Goal: Transaction & Acquisition: Subscribe to service/newsletter

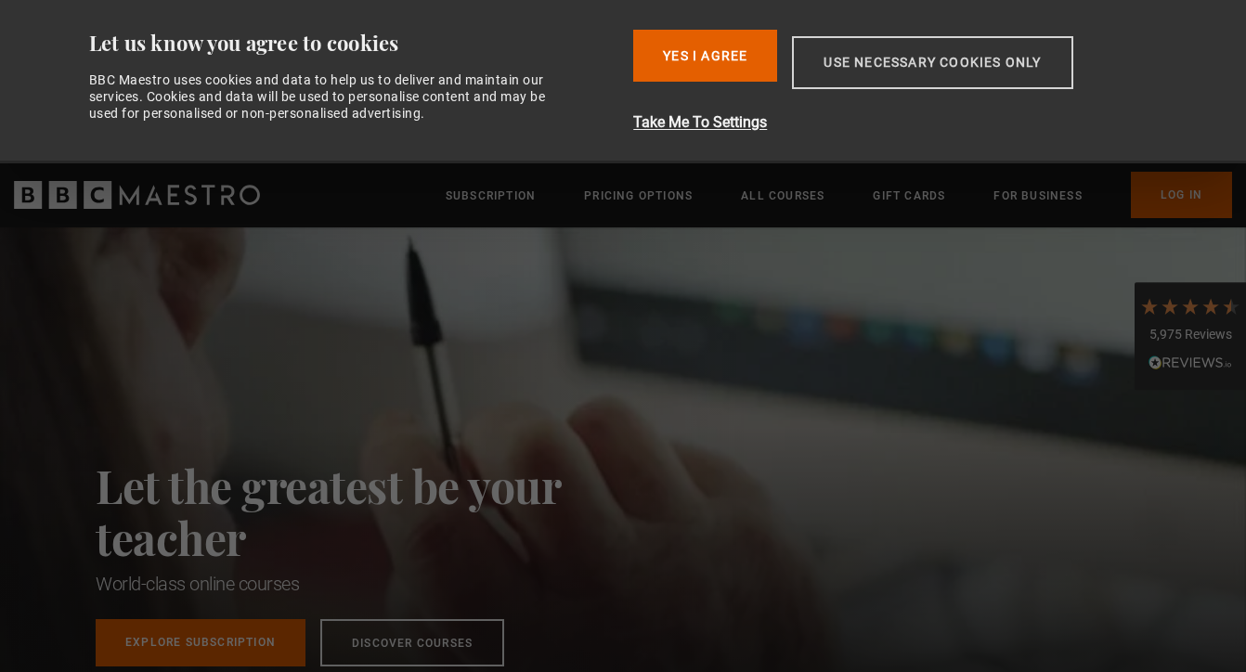
click at [1001, 57] on button "Use necessary cookies only" at bounding box center [932, 62] width 280 height 53
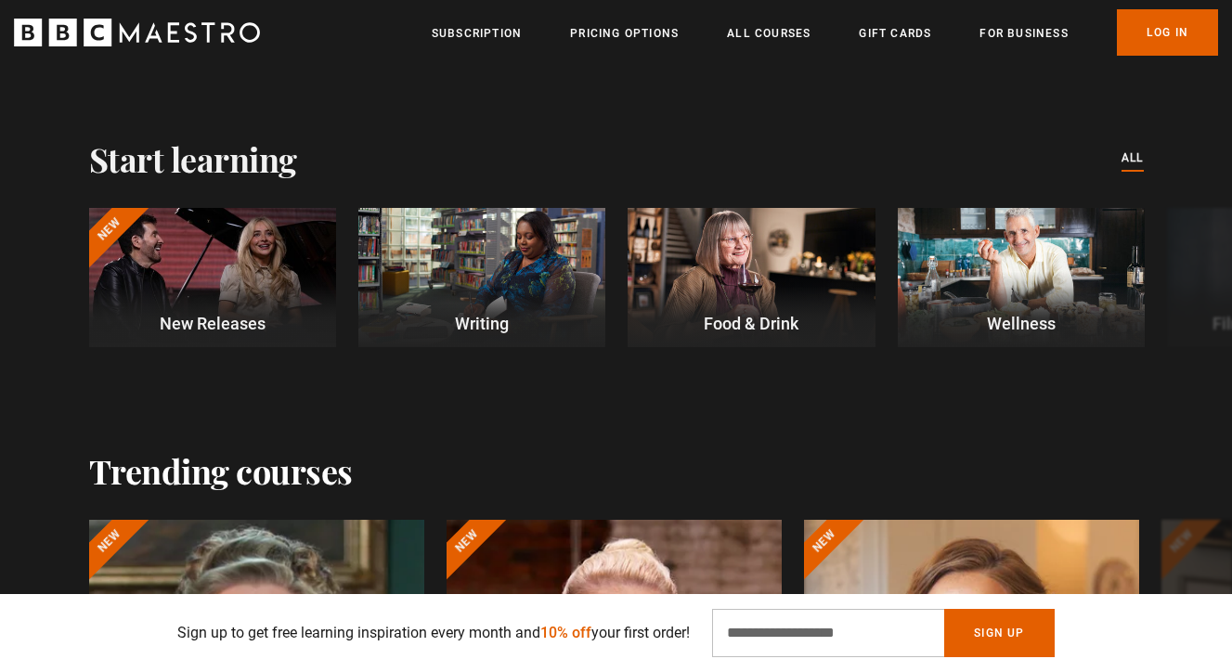
scroll to position [506, 0]
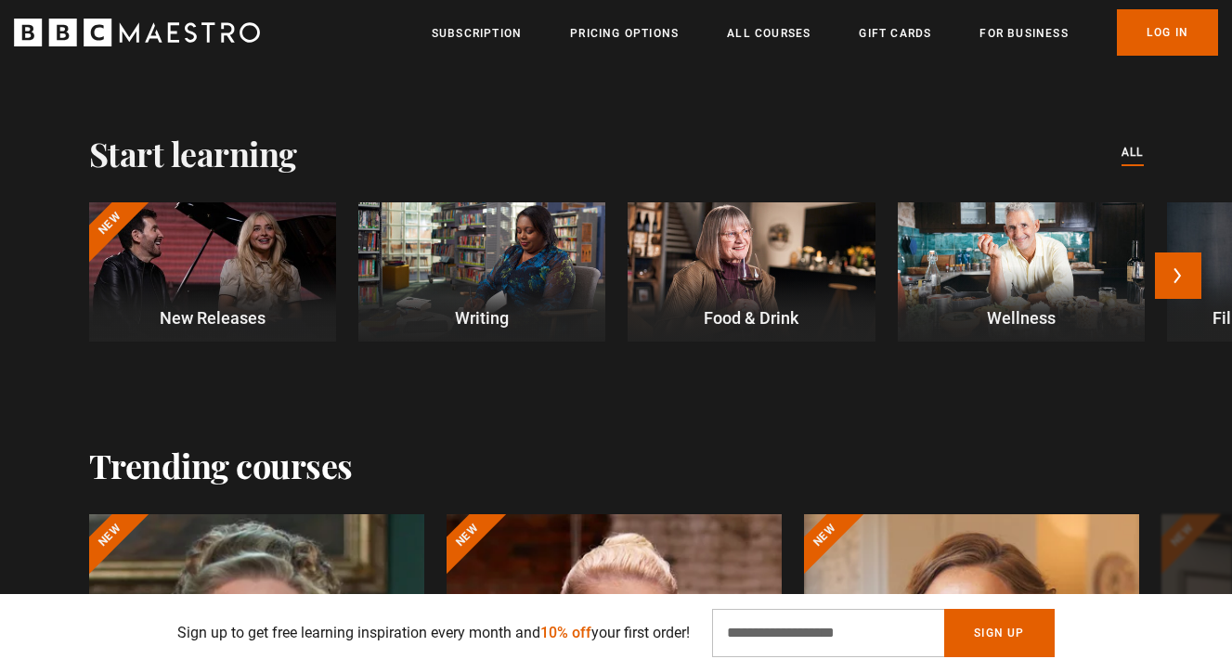
click at [483, 279] on div at bounding box center [481, 271] width 247 height 139
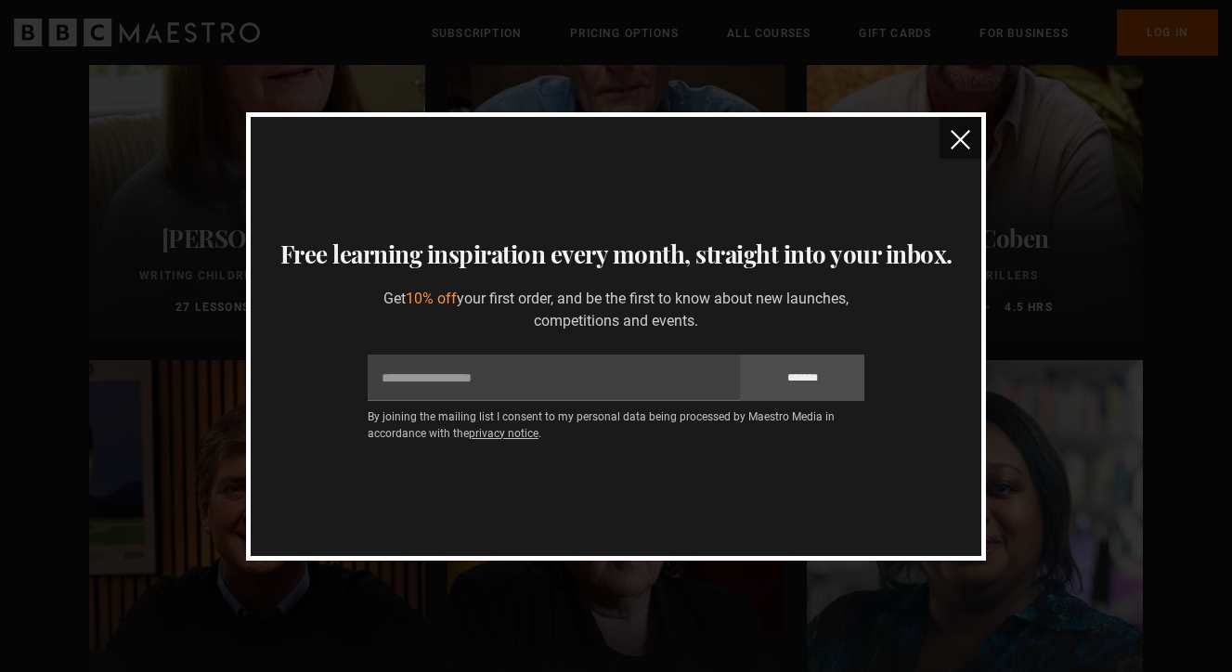
scroll to position [1337, 0]
click at [960, 135] on img "close" at bounding box center [960, 139] width 19 height 19
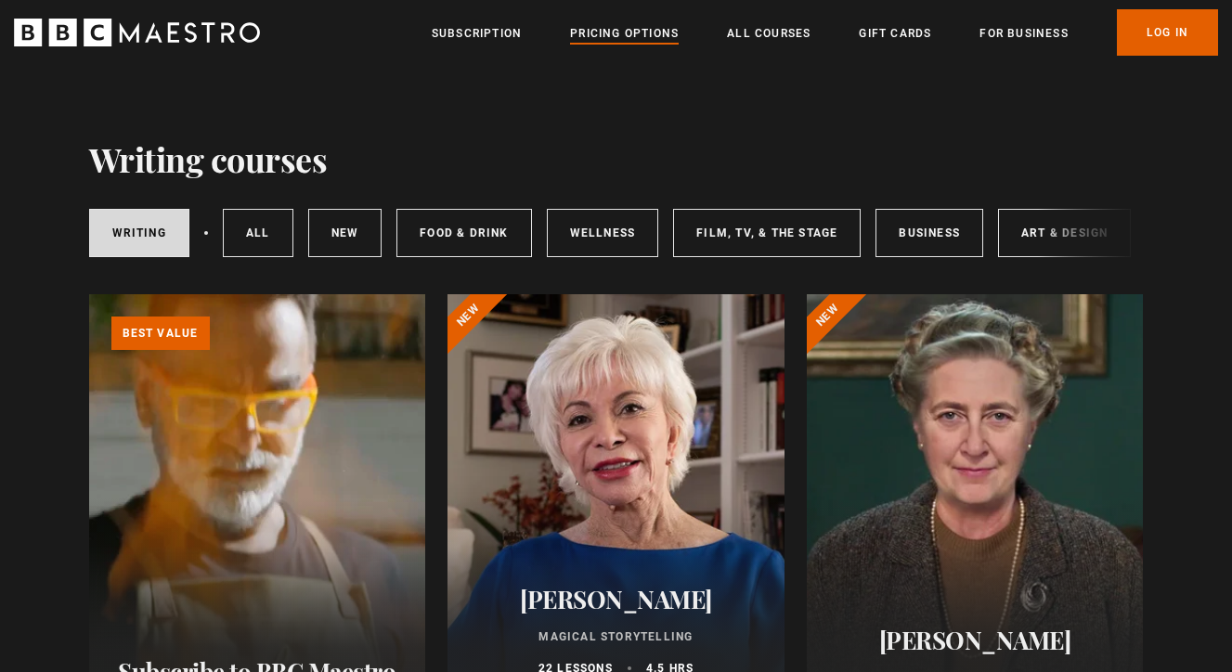
scroll to position [0, 0]
click at [621, 31] on link "Pricing Options" at bounding box center [624, 33] width 109 height 19
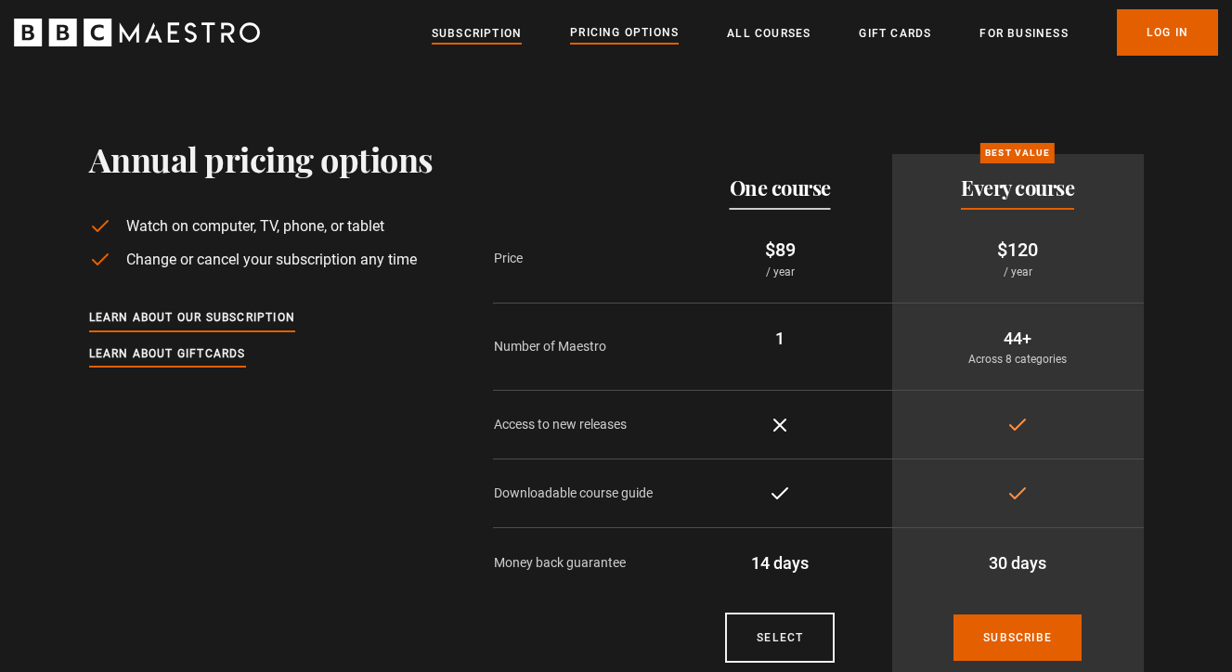
click at [482, 34] on link "Subscription" at bounding box center [477, 33] width 90 height 19
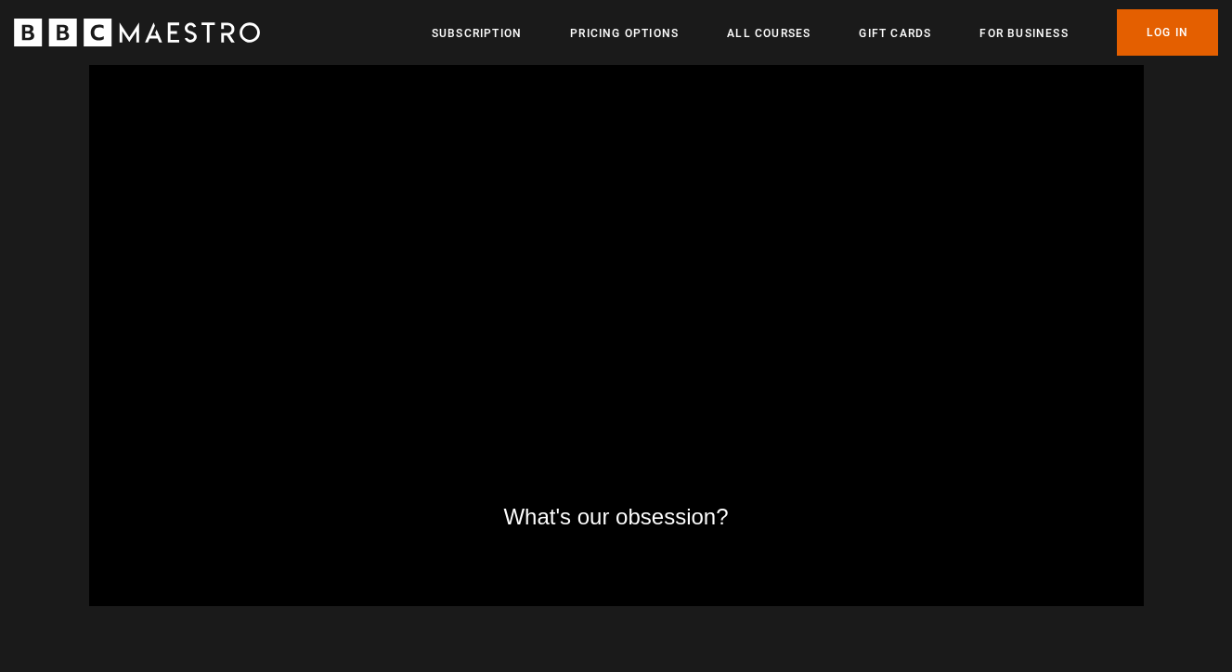
scroll to position [0, 487]
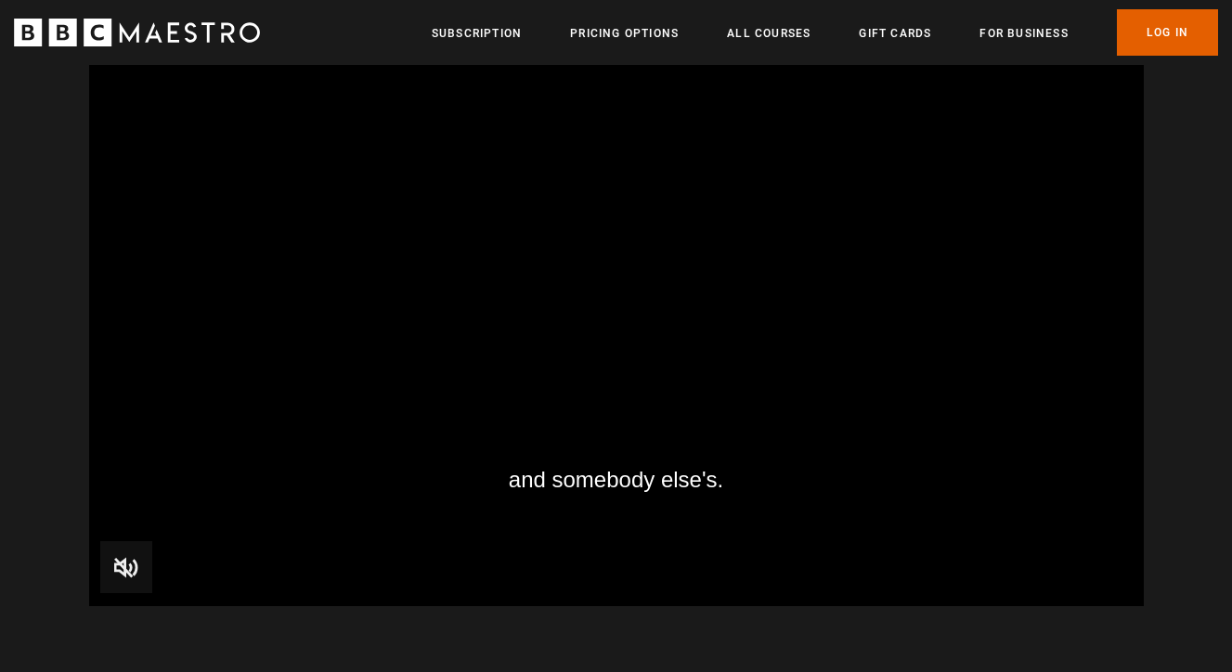
click at [121, 561] on span "Video Player" at bounding box center [126, 567] width 52 height 52
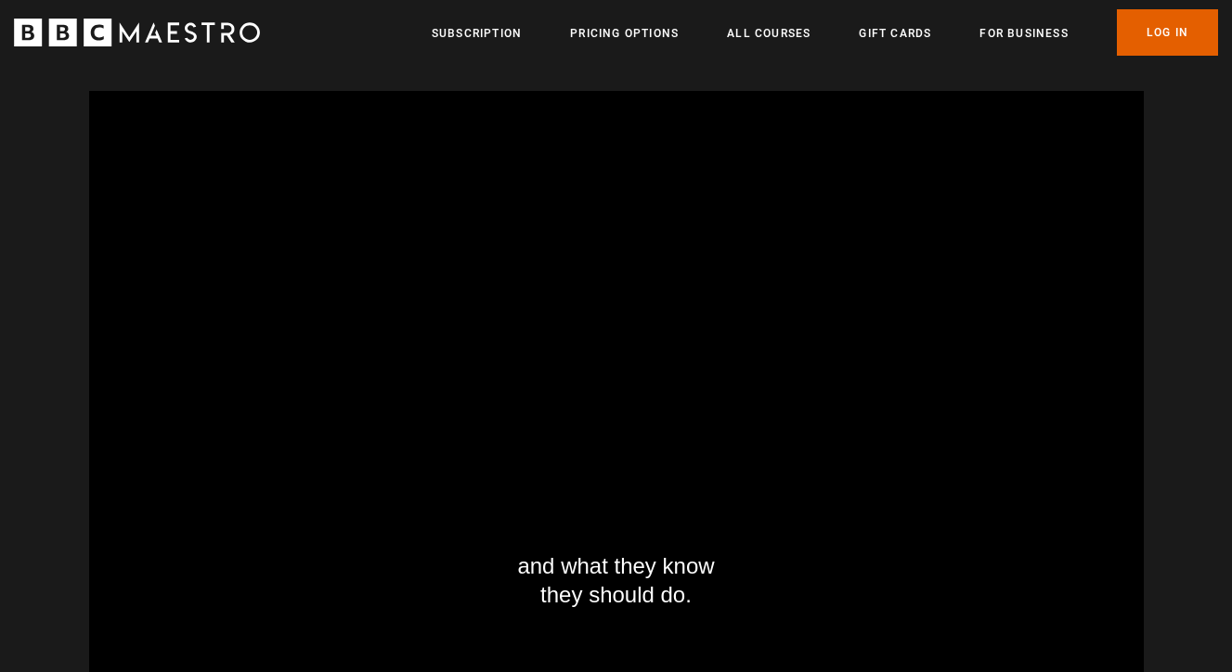
scroll to position [0, 3892]
